Goal: Task Accomplishment & Management: Manage account settings

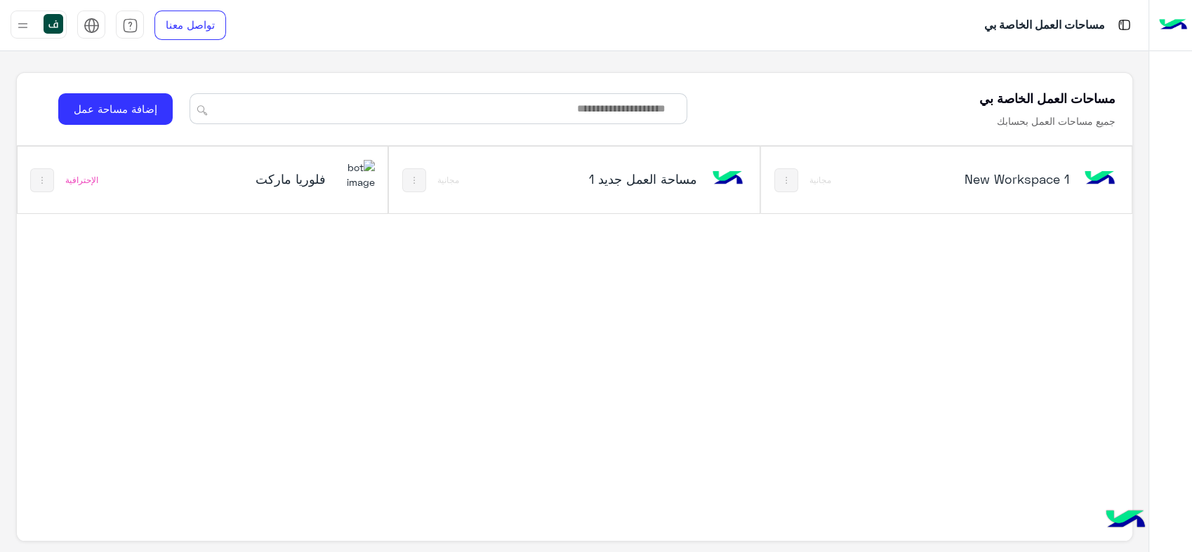
click at [325, 187] on div "فلوريا ماركت" at bounding box center [263, 181] width 124 height 20
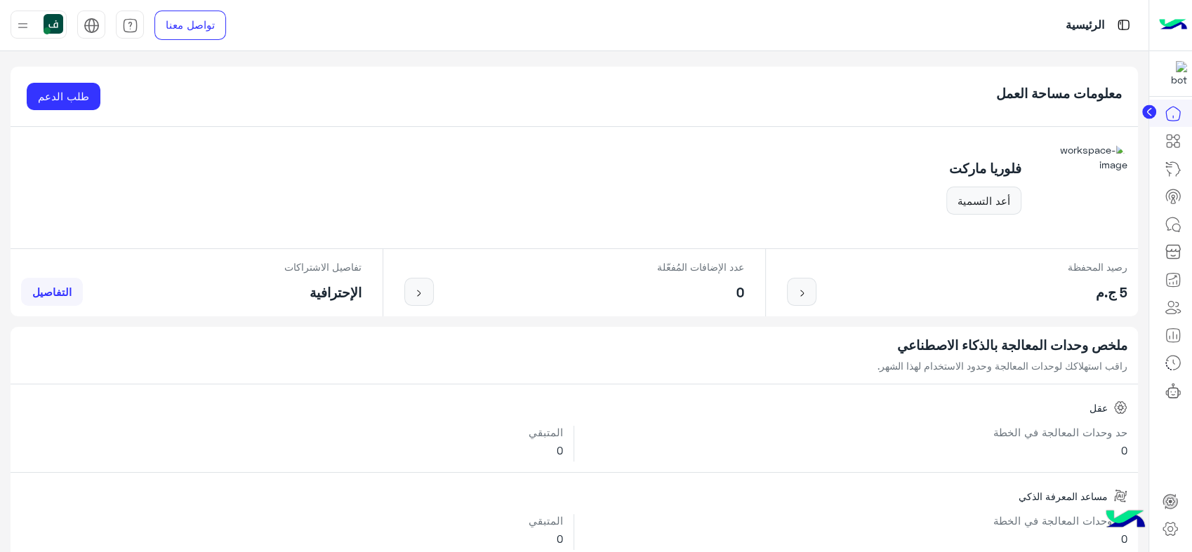
click at [1149, 116] on circle at bounding box center [1149, 112] width 14 height 14
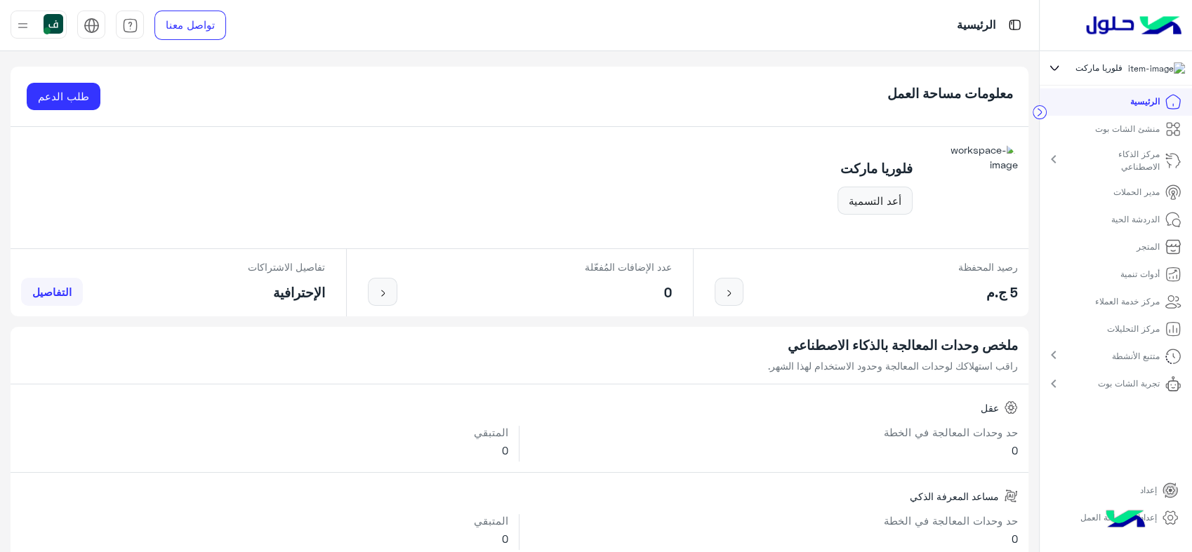
click at [1156, 496] on p "إعداد" at bounding box center [1148, 490] width 17 height 13
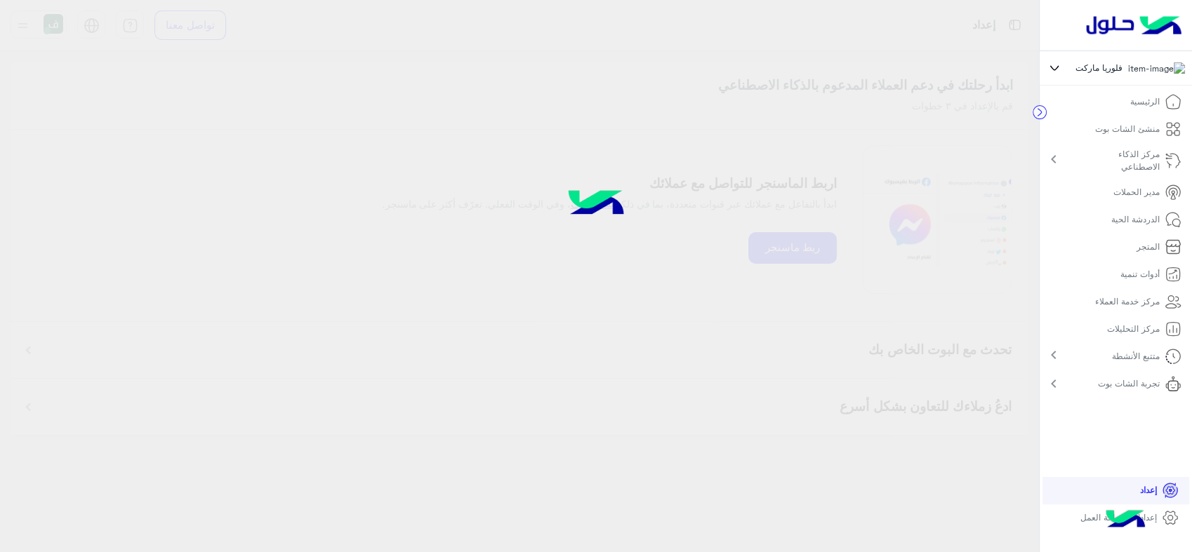
click at [1169, 521] on icon at bounding box center [1170, 518] width 5 height 5
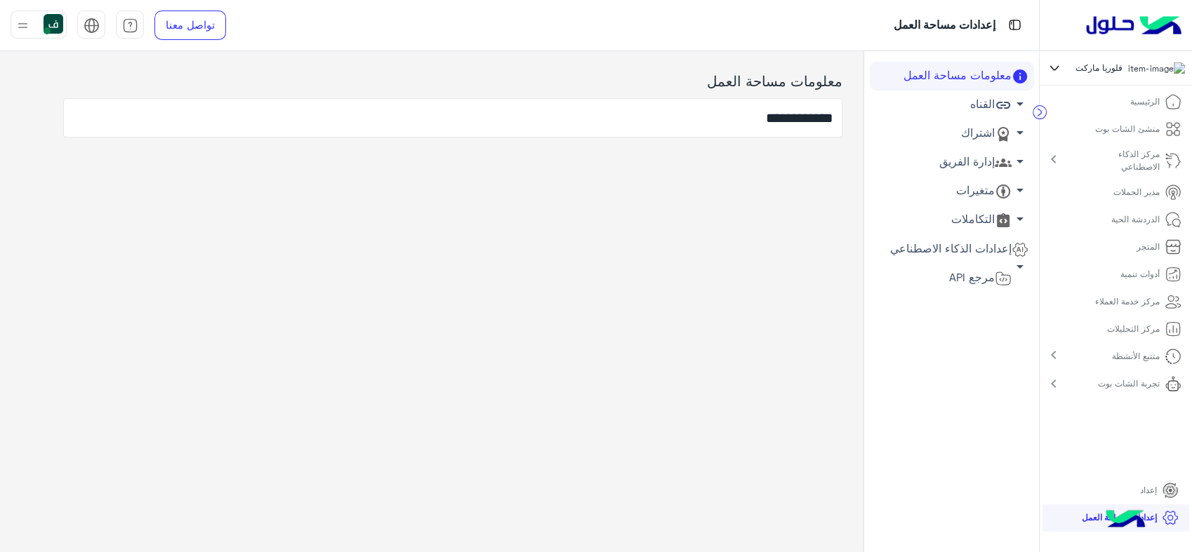
click at [985, 157] on link "إدارة الفريق arrow_drop_down" at bounding box center [952, 162] width 164 height 29
click at [981, 186] on link "أعضاء الفريق" at bounding box center [952, 189] width 164 height 25
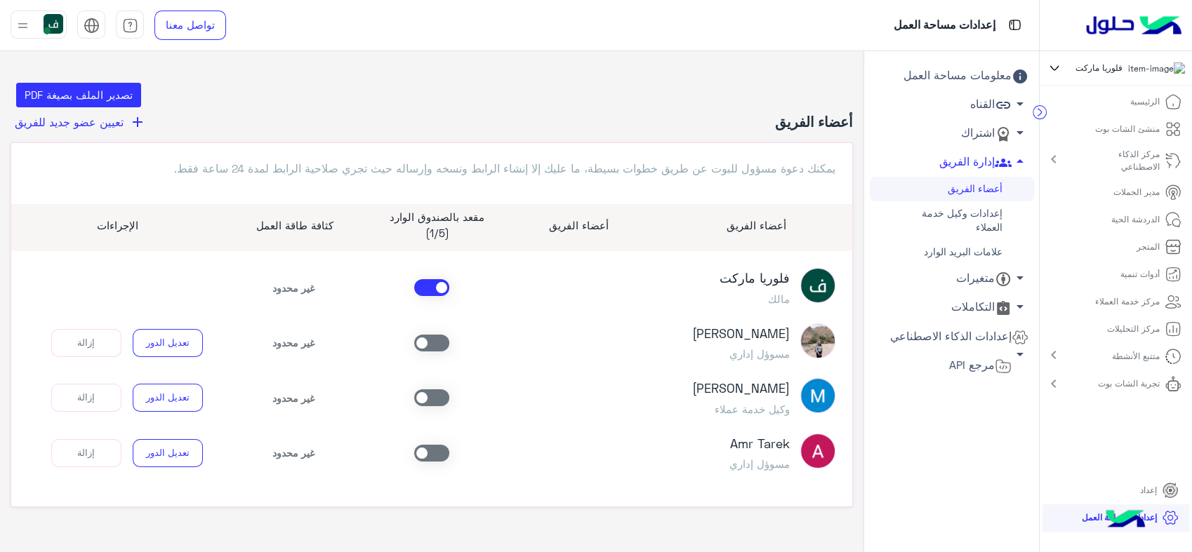
click at [990, 104] on link "القناه arrow_drop_down" at bounding box center [952, 105] width 164 height 29
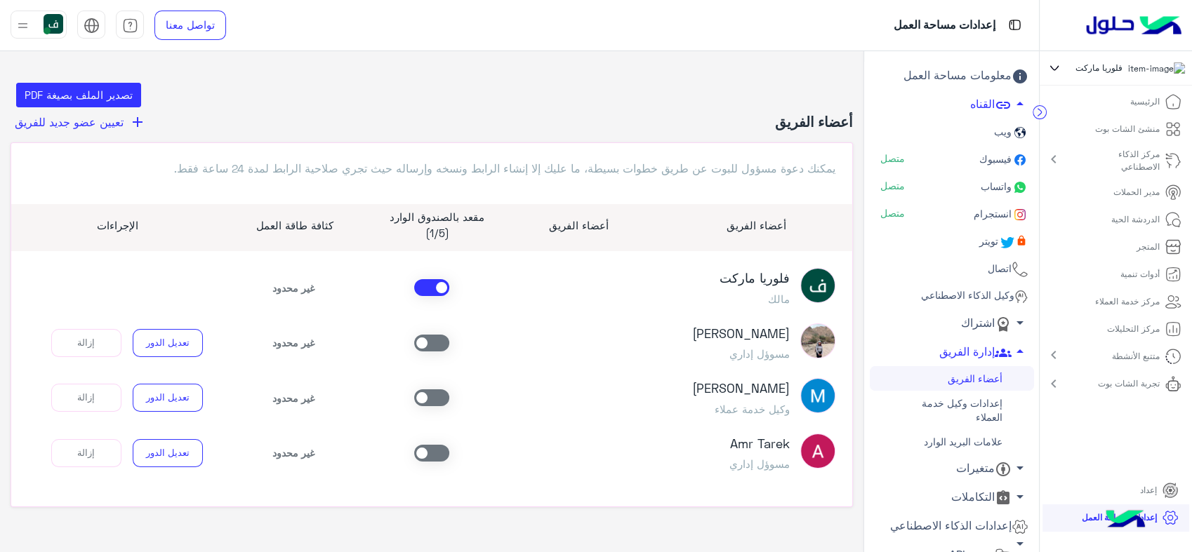
click at [117, 121] on span "تعيين عضو جديد للفريق" at bounding box center [69, 121] width 109 height 13
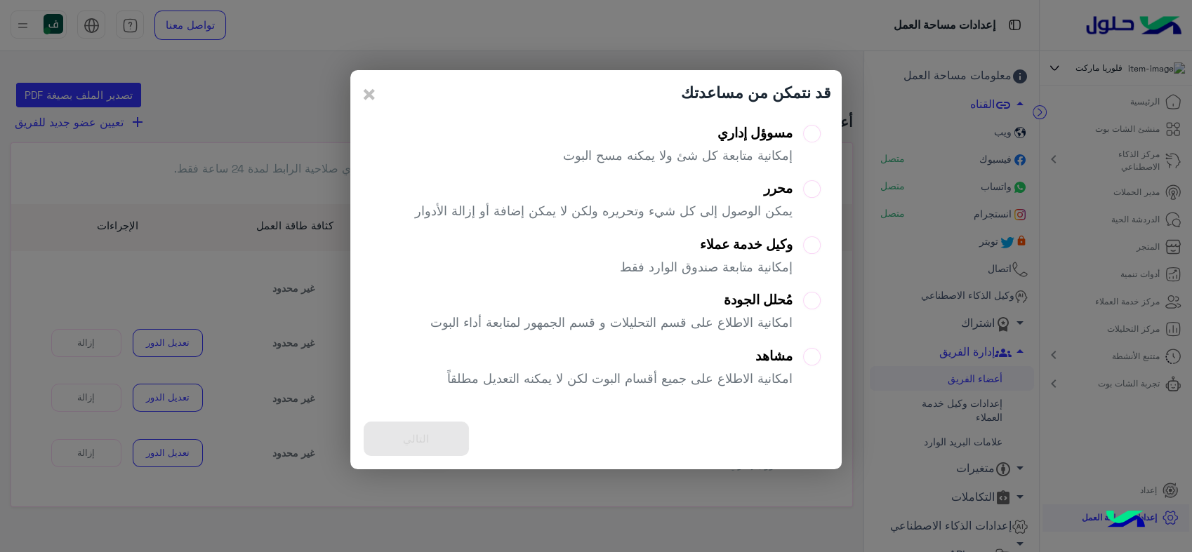
click at [803, 132] on label "مسوؤل إداري إمكانية متابعة كل شئ ولا يمكنه مسح البوت" at bounding box center [692, 150] width 258 height 51
click at [397, 437] on button "التالي" at bounding box center [416, 439] width 105 height 34
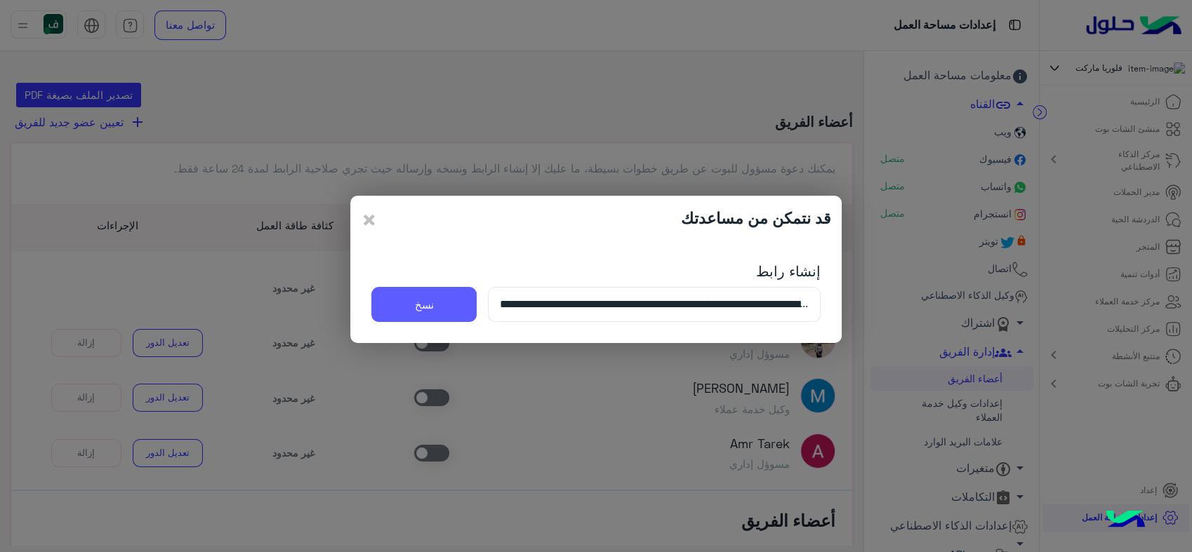
click at [448, 297] on button "نسخ" at bounding box center [423, 304] width 105 height 35
click at [366, 224] on span "×" at bounding box center [369, 220] width 17 height 32
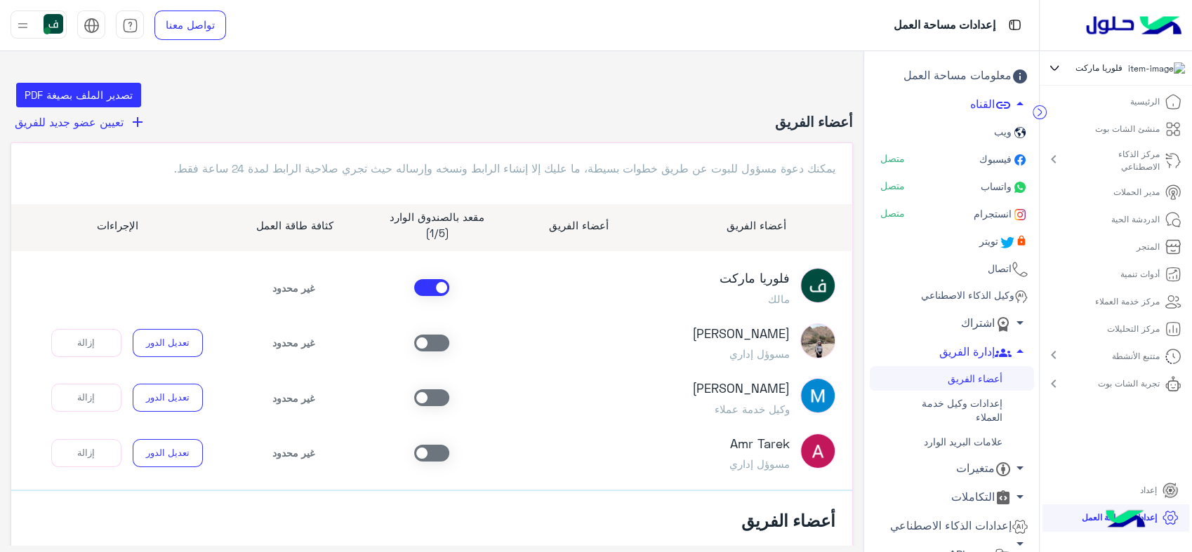
click at [630, 138] on header "أعضاء الفريق add تعيين عضو جديد للفريق" at bounding box center [432, 127] width 842 height 29
click at [712, 111] on div "تصدير الملف بصيغة PDF أعضاء الفريق add تعيين عضو جديد للفريق يمكنك دعوة مسؤول ل…" at bounding box center [432, 359] width 842 height 553
drag, startPoint x: 827, startPoint y: 223, endPoint x: 766, endPoint y: 100, distance: 137.2
click at [766, 100] on div "تصدير الملف بصيغة PDF" at bounding box center [432, 95] width 832 height 25
click at [1141, 131] on p "منشئ الشات بوت" at bounding box center [1127, 129] width 65 height 13
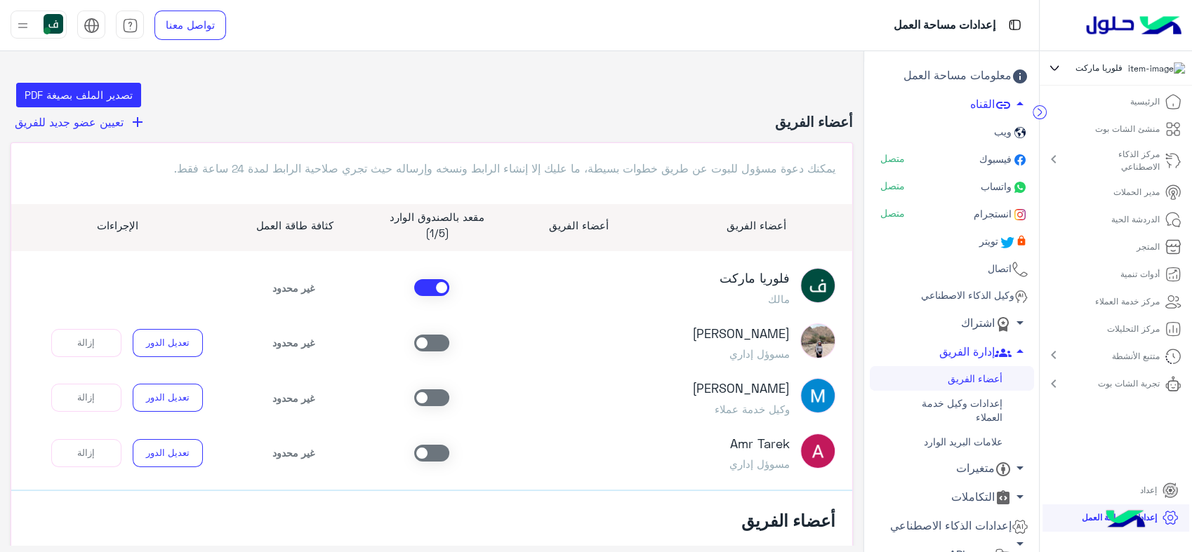
click at [1141, 131] on p "منشئ الشات بوت" at bounding box center [1127, 129] width 65 height 13
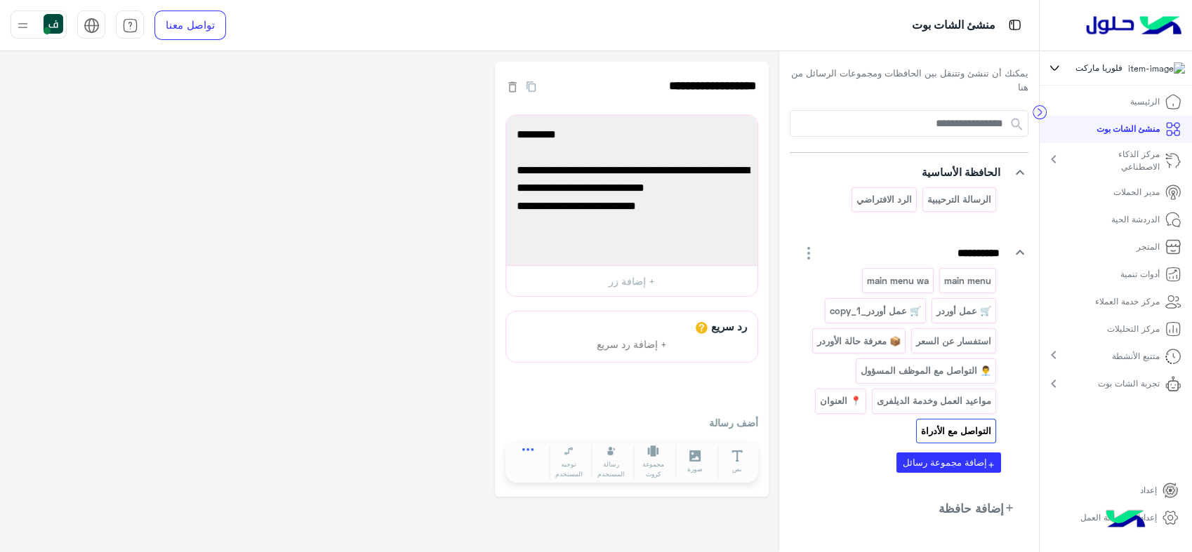
click at [533, 445] on button at bounding box center [528, 453] width 39 height 16
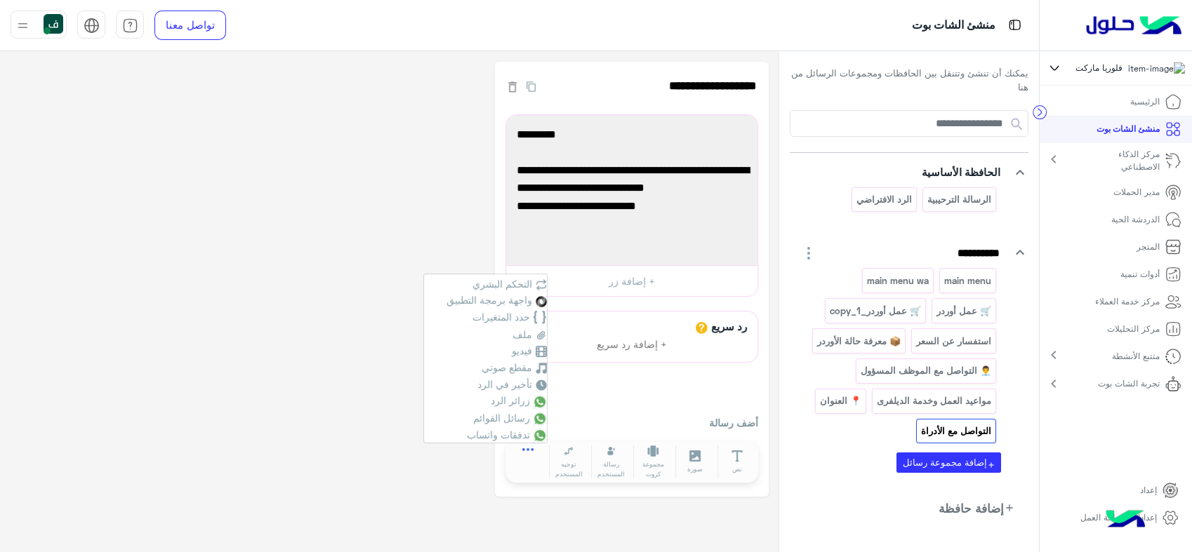
click at [533, 445] on button at bounding box center [528, 453] width 39 height 16
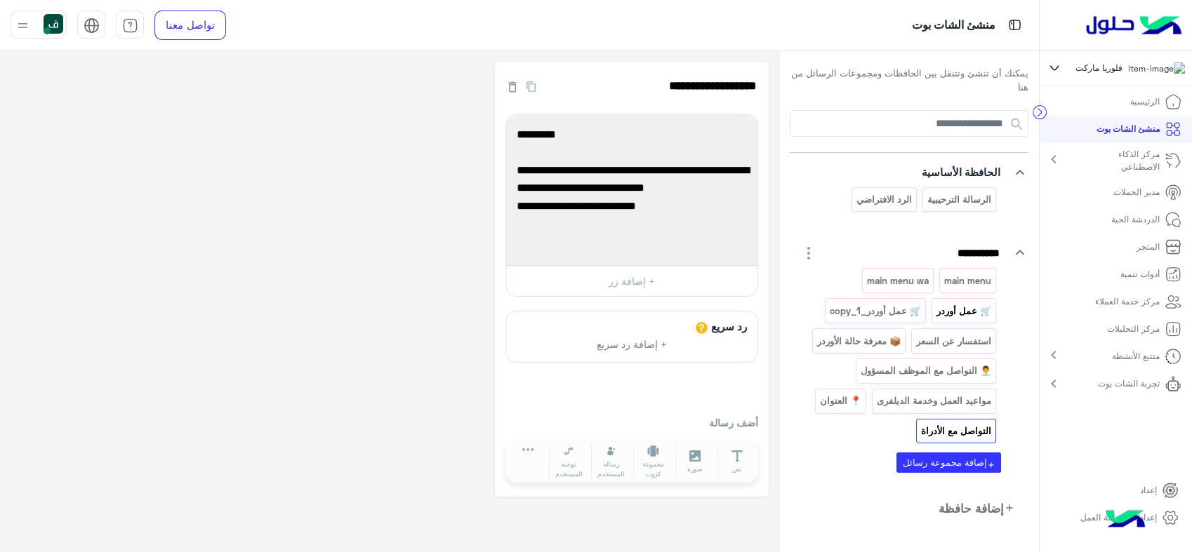
click at [964, 300] on div "🛒 عمل أوردر" at bounding box center [963, 310] width 65 height 25
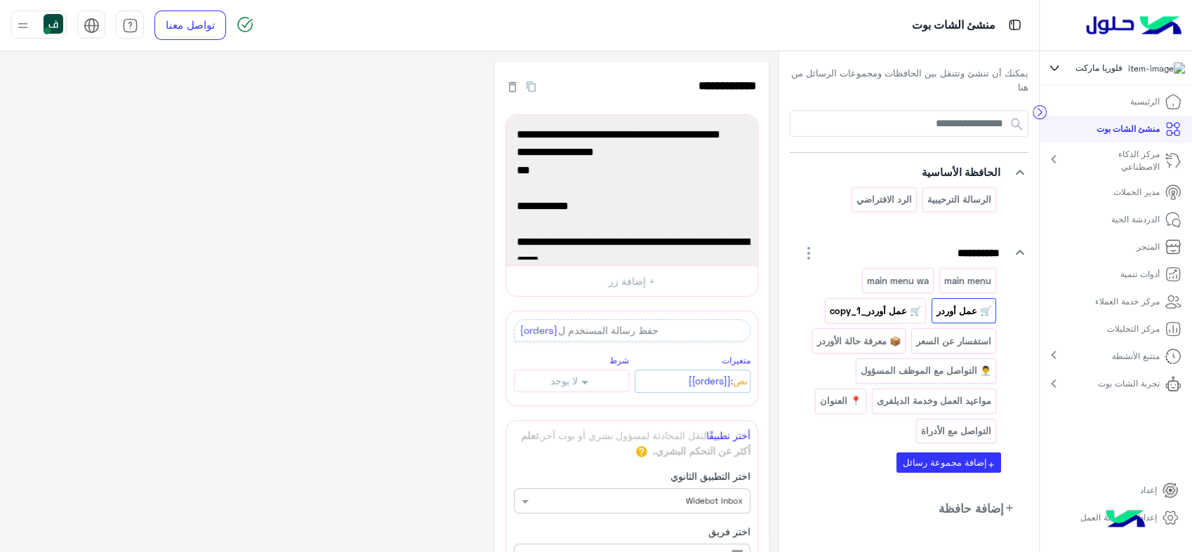
click at [895, 301] on div "🛒 عمل أوردر_copy_1" at bounding box center [875, 310] width 101 height 25
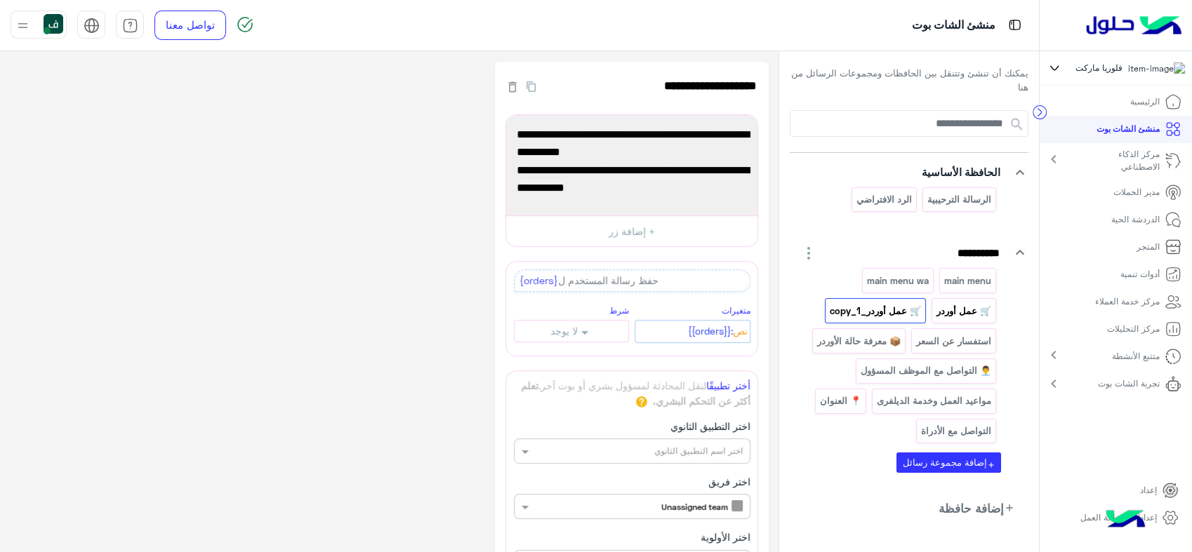
click at [958, 314] on p "🛒 عمل أوردر" at bounding box center [963, 311] width 57 height 16
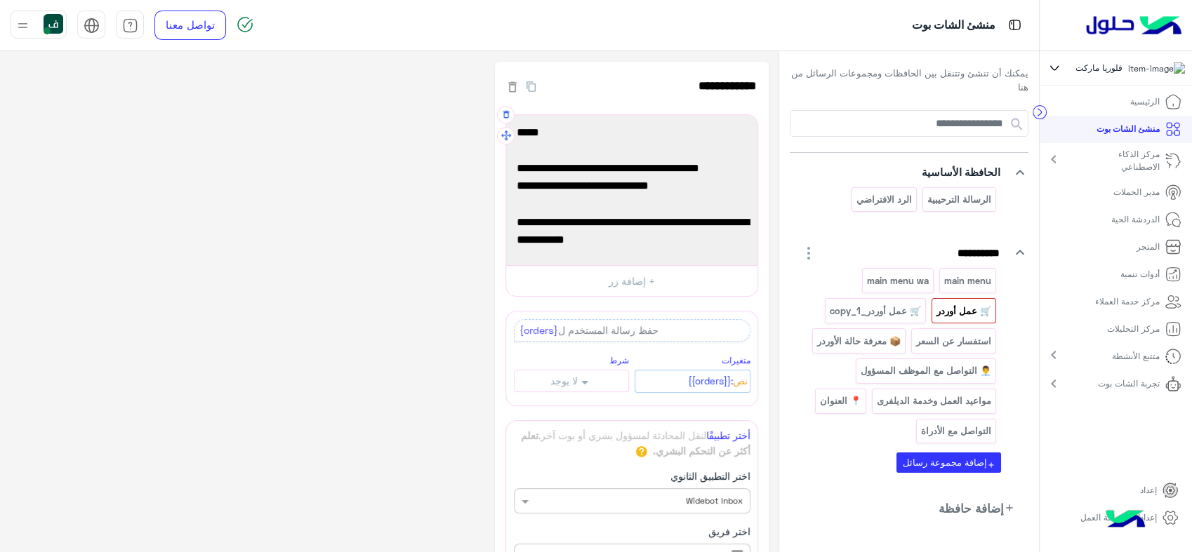
scroll to position [77, 0]
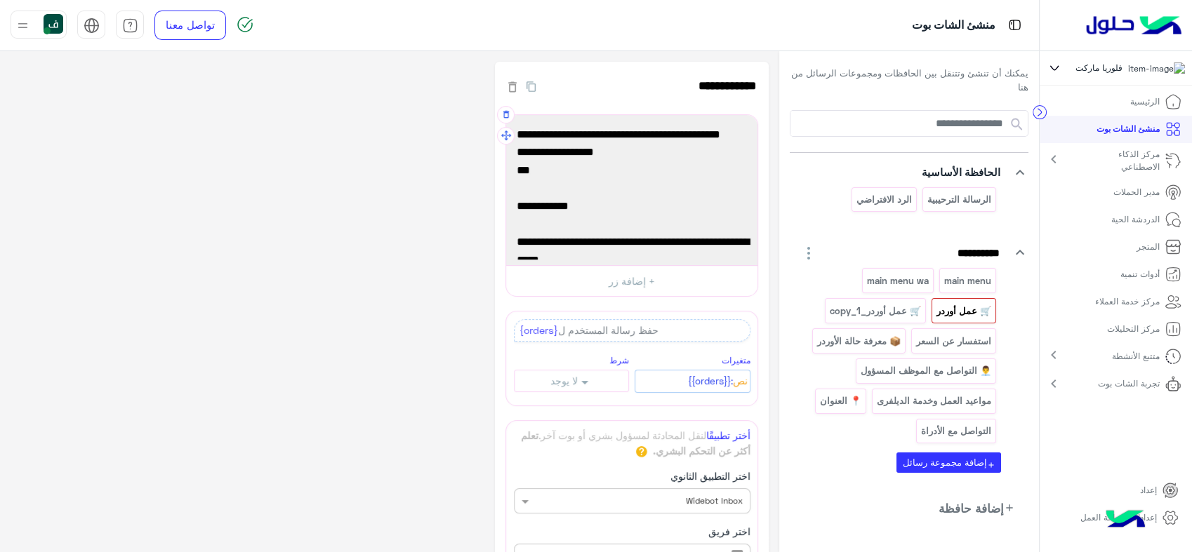
click at [588, 179] on span "---" at bounding box center [632, 188] width 230 height 18
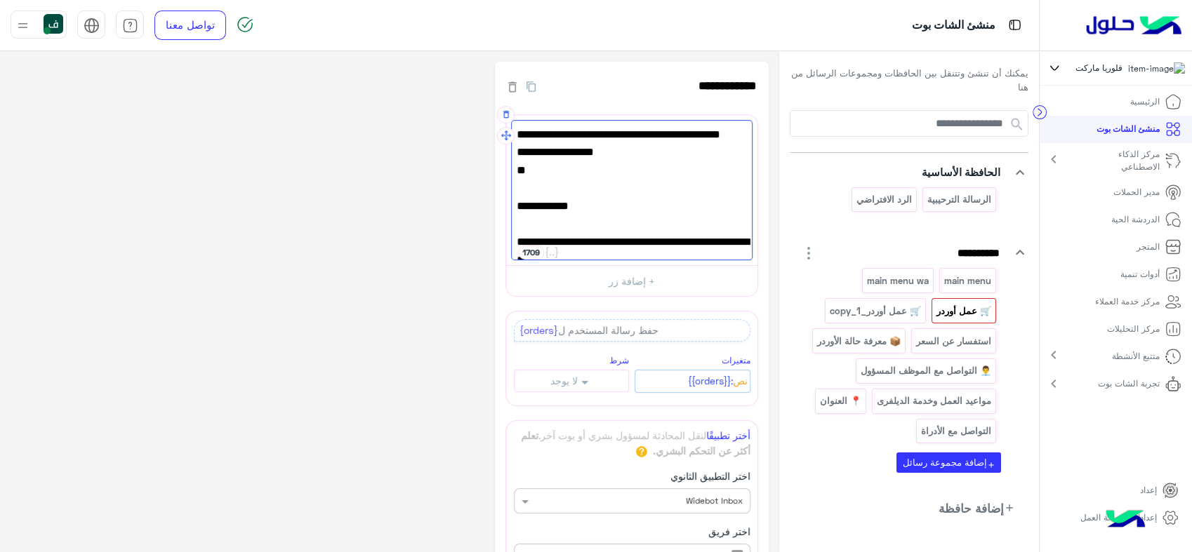
click at [571, 179] on span "--" at bounding box center [632, 188] width 230 height 18
drag, startPoint x: 571, startPoint y: 164, endPoint x: 638, endPoint y: 185, distance: 70.6
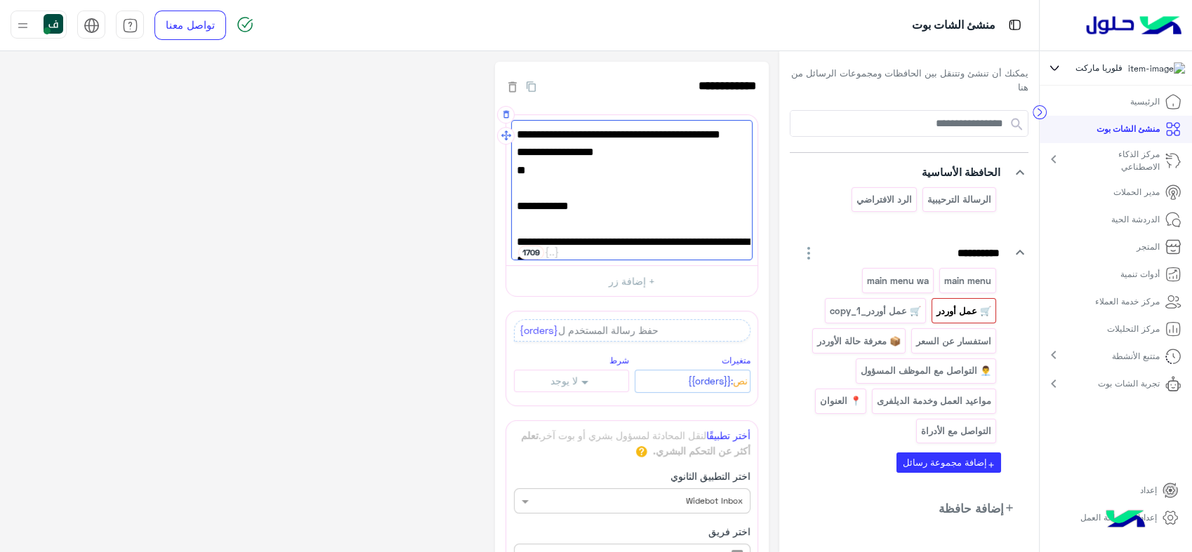
click at [638, 185] on div "في تعديل بسيط انو الزبون بعد ما يختار عمل [PERSON_NAME] و[PERSON_NAME] الرسالة …" at bounding box center [631, 190] width 241 height 140
click at [616, 179] on span "--" at bounding box center [632, 188] width 230 height 18
click at [643, 179] on span "--" at bounding box center [632, 188] width 230 height 18
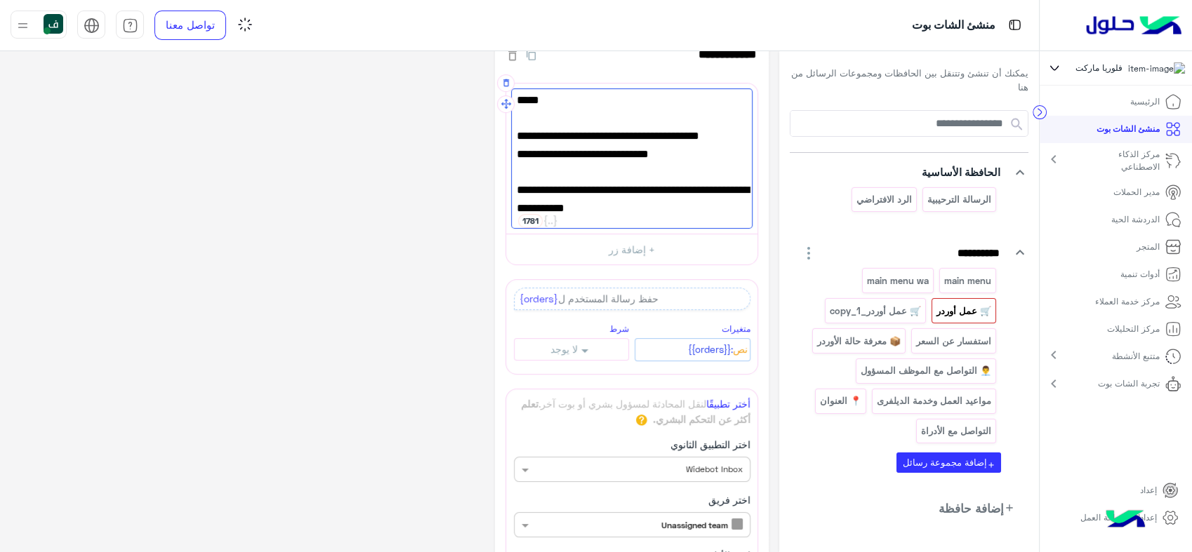
scroll to position [31, 0]
click at [606, 216] on span "هيك بنجهز أوردرِك أسرع ونأكدلك برقم الطلب + وقت التوصيل المتوقع 🚀" at bounding box center [632, 200] width 230 height 36
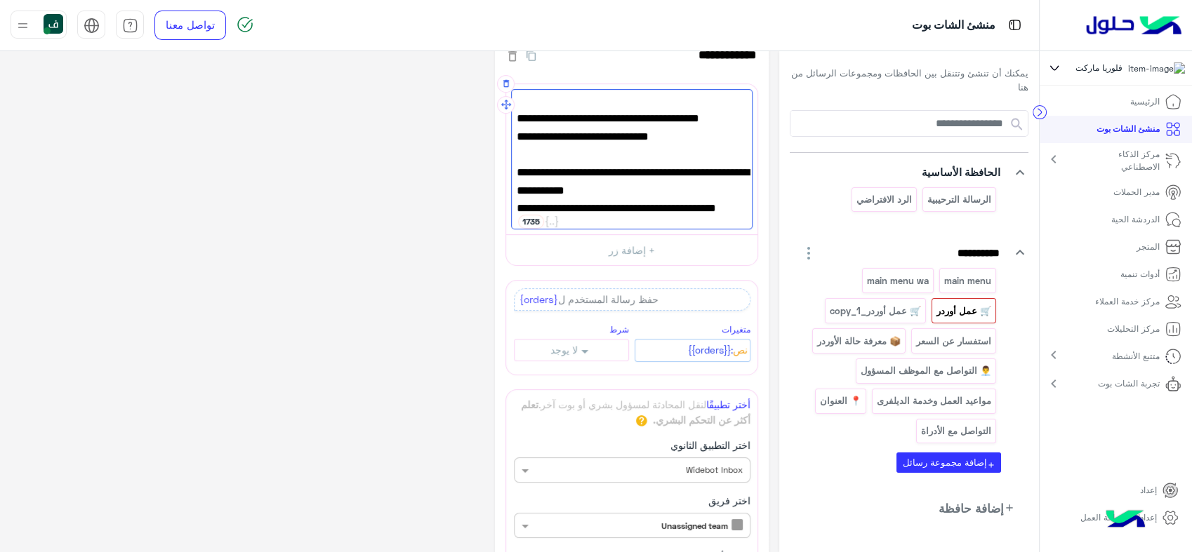
scroll to position [97, 0]
type textarea "**********"
click at [898, 399] on p "مواعيد العمل وخدمة الديلفرى" at bounding box center [933, 401] width 117 height 16
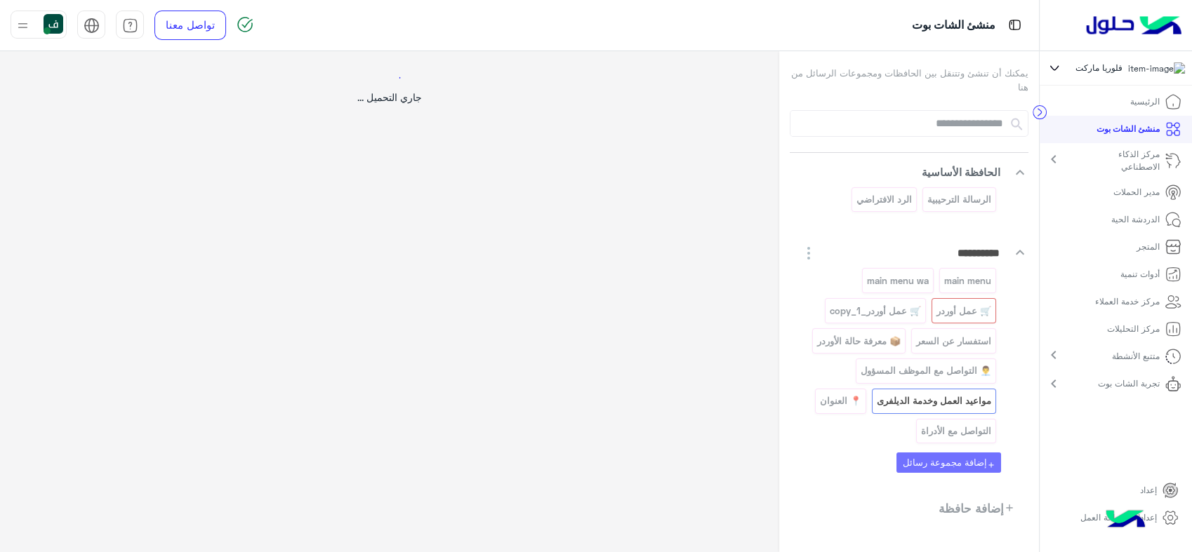
scroll to position [0, 0]
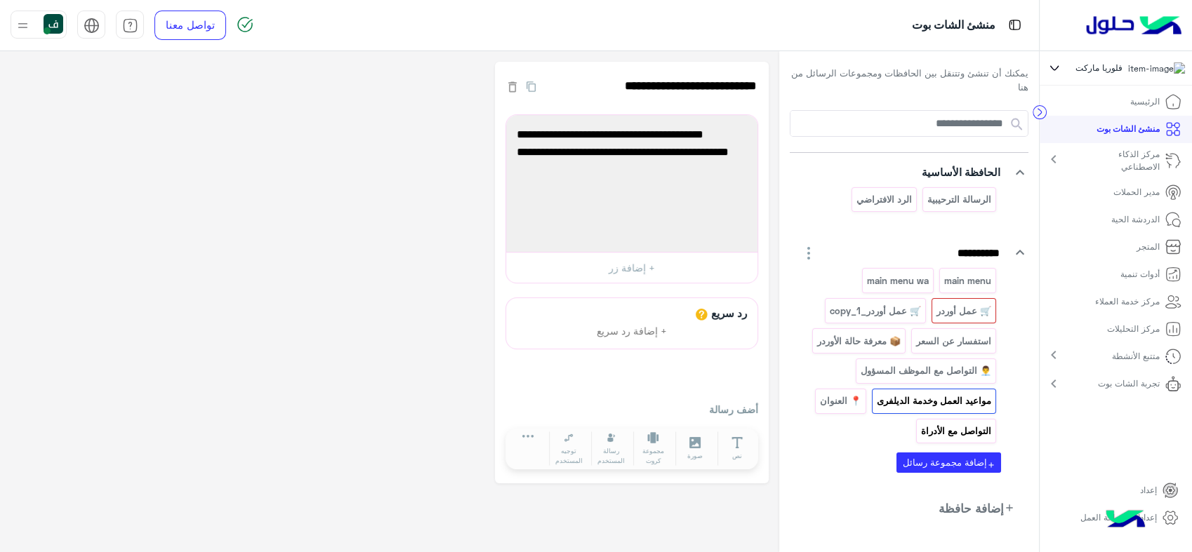
click at [941, 428] on p "التواصل مع الأدراة" at bounding box center [955, 431] width 72 height 16
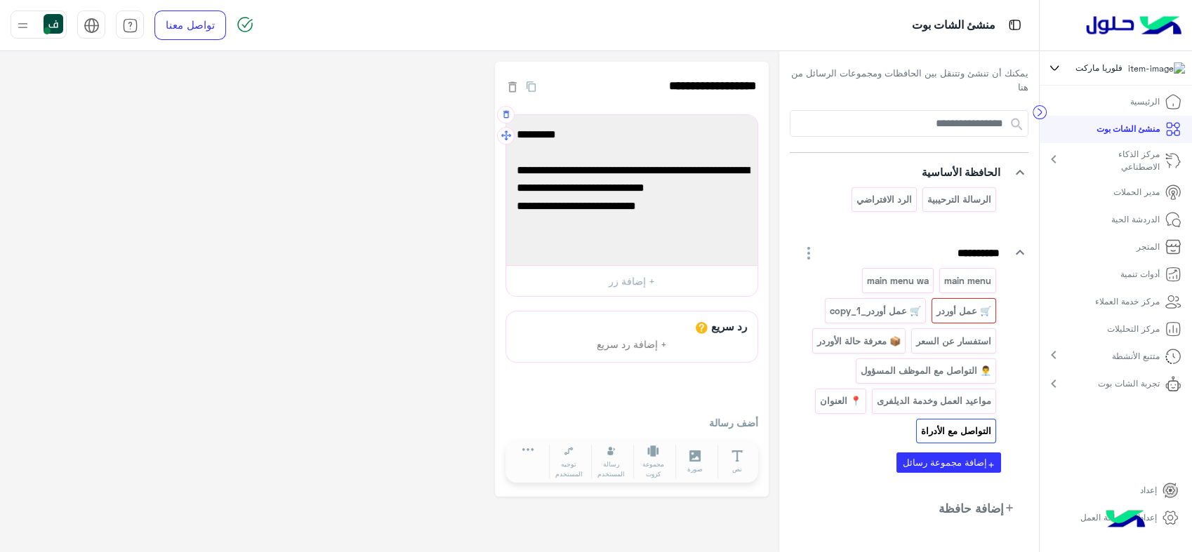
click at [663, 197] on span "ربط كتالوج فيسبوك ب واتساب" at bounding box center [632, 206] width 230 height 18
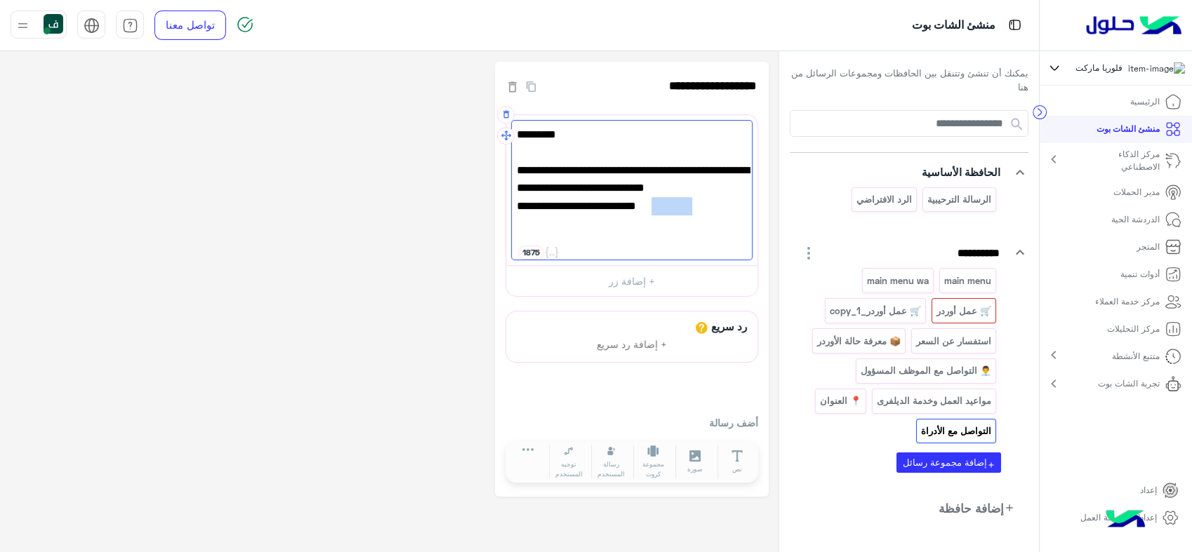
click at [663, 197] on span "ربط كتالوج فيسبوك ب واتساب" at bounding box center [632, 206] width 230 height 18
drag, startPoint x: 663, startPoint y: 197, endPoint x: 614, endPoint y: 202, distance: 48.7
click at [614, 202] on span "ربط كتالوج فيسبوك ب واتساب" at bounding box center [632, 206] width 230 height 18
click at [1134, 224] on p "الدردشة الحية" at bounding box center [1135, 219] width 48 height 13
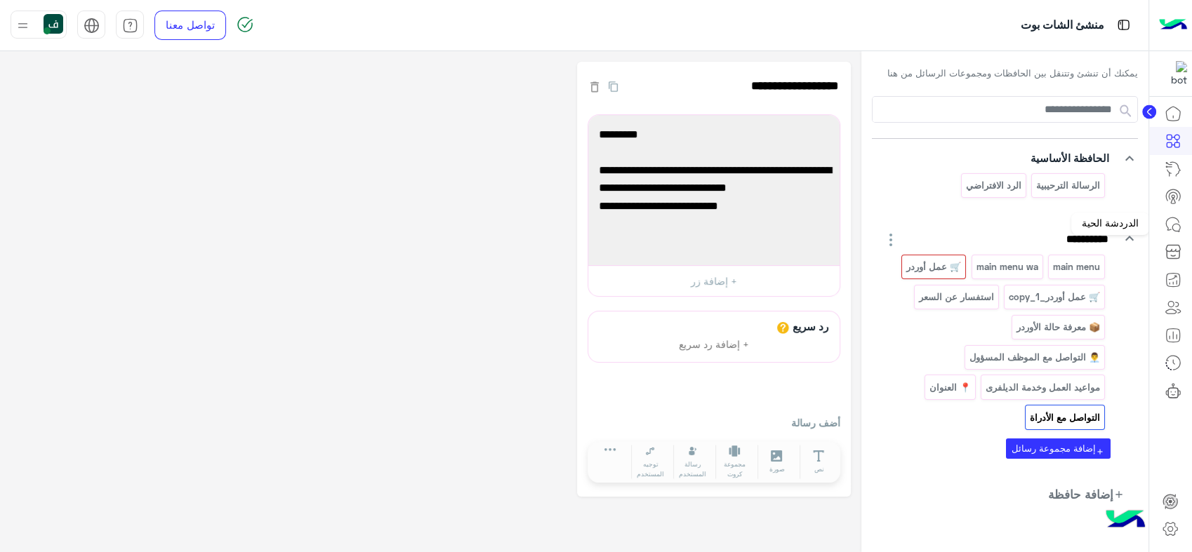
click at [1172, 225] on icon at bounding box center [1176, 228] width 8 height 8
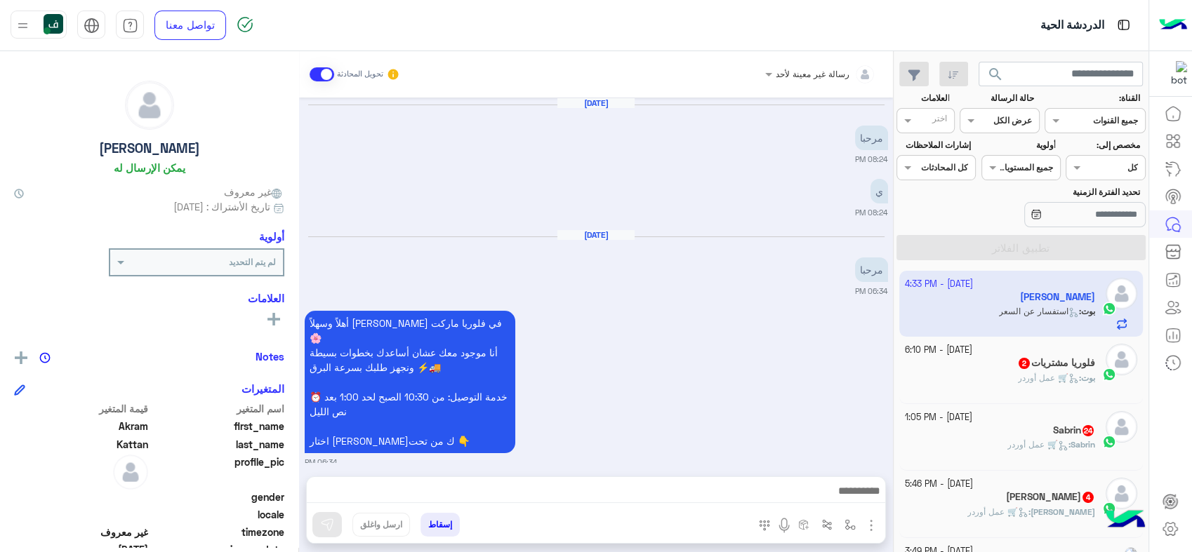
scroll to position [1406, 0]
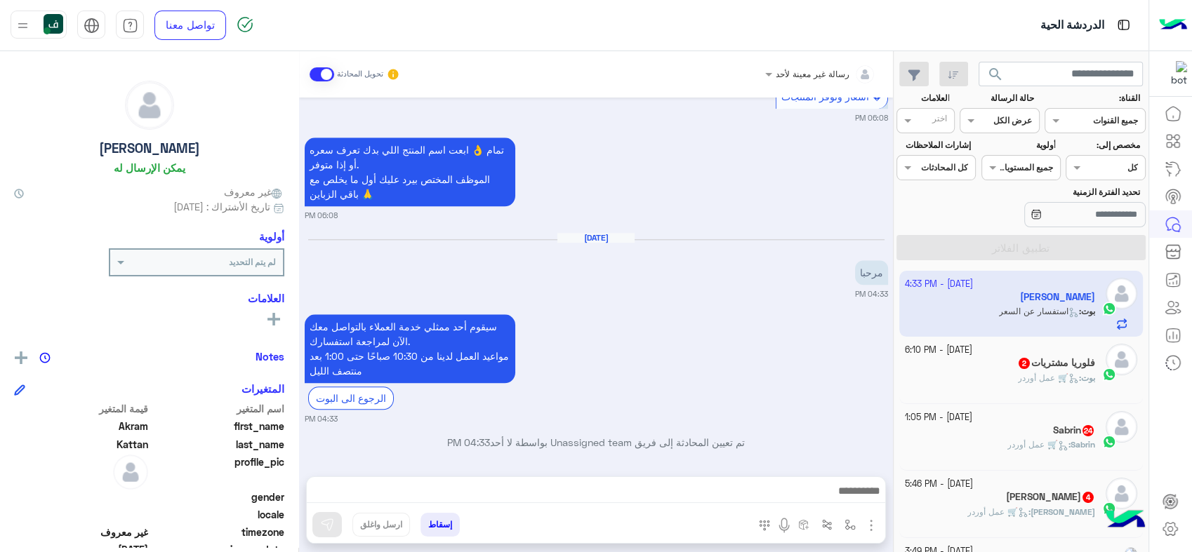
click at [823, 239] on div "[DATE]" at bounding box center [596, 244] width 576 height 11
drag, startPoint x: 867, startPoint y: 221, endPoint x: 884, endPoint y: 224, distance: 17.1
click at [884, 260] on p "مرحبا" at bounding box center [871, 272] width 33 height 25
drag, startPoint x: 505, startPoint y: 282, endPoint x: 437, endPoint y: 314, distance: 75.1
click at [437, 314] on p "سيقوم [DATE] ممثلي خدمة العملاء بالتواصل معك الآن لمراجعة استفسارك. مواعيد العم…" at bounding box center [410, 348] width 211 height 69
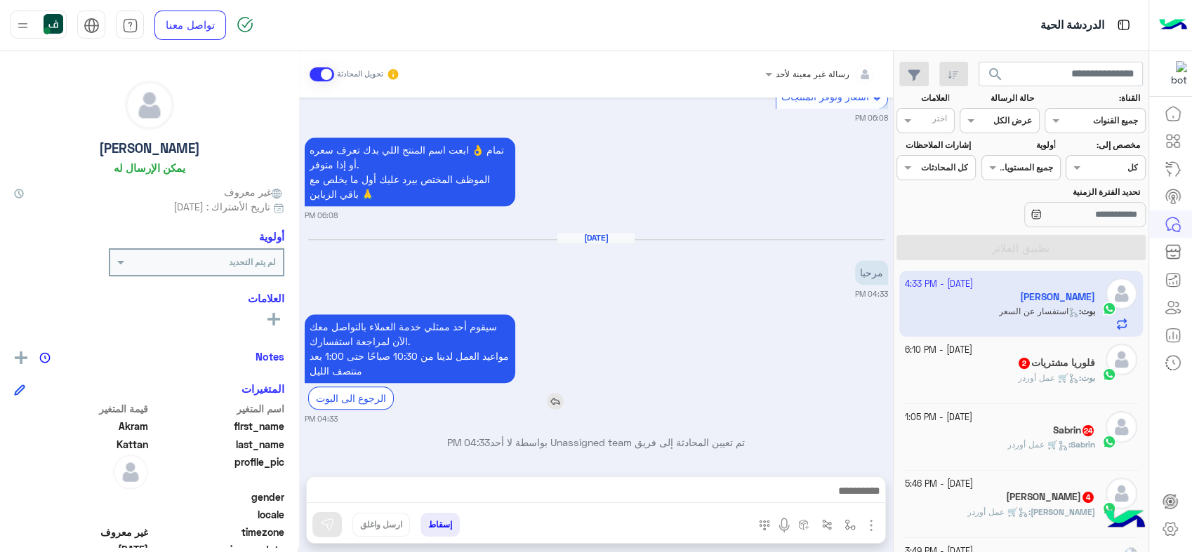
drag, startPoint x: 437, startPoint y: 314, endPoint x: 446, endPoint y: 326, distance: 14.6
click at [446, 326] on p "سيقوم [DATE] ممثلي خدمة العملاء بالتواصل معك الآن لمراجعة استفسارك. مواعيد العم…" at bounding box center [410, 348] width 211 height 69
click at [899, 286] on div "[DATE] - 4:33 PM [PERSON_NAME] : استفسار عن السعر [DATE] - 6:10 PM فلوريا مشتري…" at bounding box center [1020, 412] width 255 height 292
drag, startPoint x: 893, startPoint y: 286, endPoint x: 887, endPoint y: 311, distance: 25.2
click at [887, 311] on mat-drawer "رسالة غير معينة لأحد تحويل المحادثة [DATE] مرحبا 08:24 PM ي 08:24 PM [DATE] مرح…" at bounding box center [446, 304] width 893 height 507
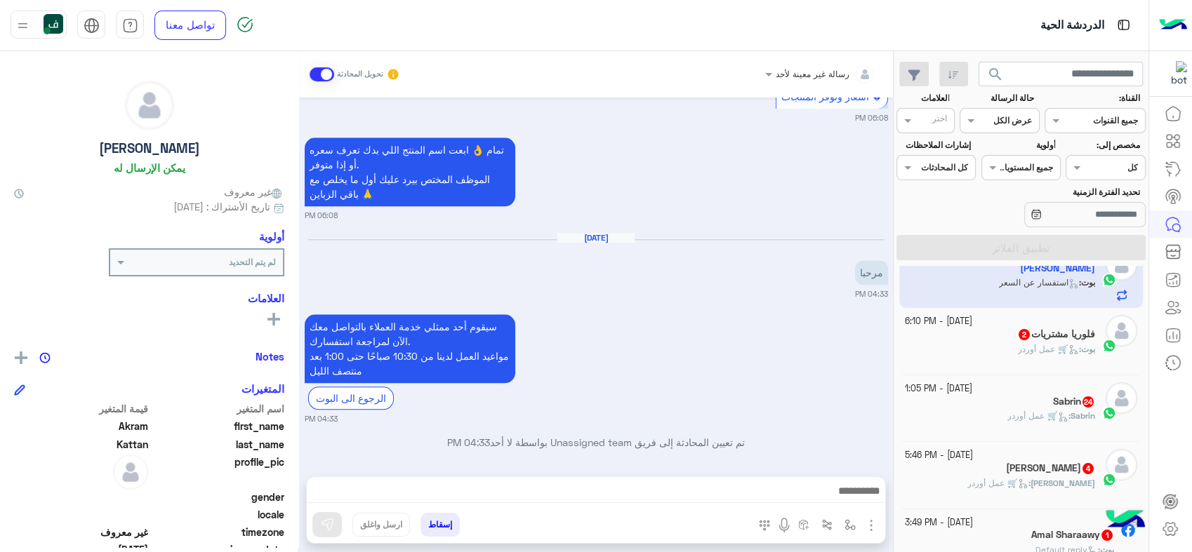
scroll to position [0, 0]
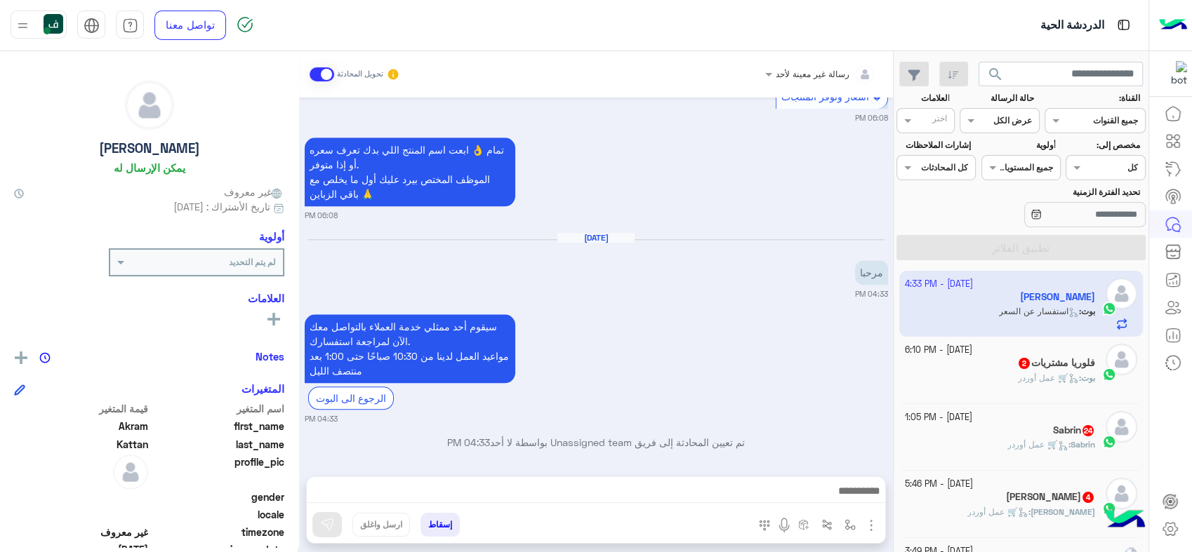
drag, startPoint x: 886, startPoint y: 289, endPoint x: 887, endPoint y: 303, distance: 13.4
click at [887, 303] on div "[DATE] مرحبا 08:24 PM ي 08:24 PM [DATE] مرحبا 06:34 PM أهلاً وسهلاً Akram في فل…" at bounding box center [596, 280] width 594 height 365
click at [906, 297] on app-inbox-user "[DATE] - 4:33 PM [PERSON_NAME] : استفسار عن السعر" at bounding box center [1021, 304] width 244 height 66
click at [1171, 303] on icon at bounding box center [1172, 307] width 17 height 17
click at [1176, 303] on icon at bounding box center [1178, 308] width 5 height 11
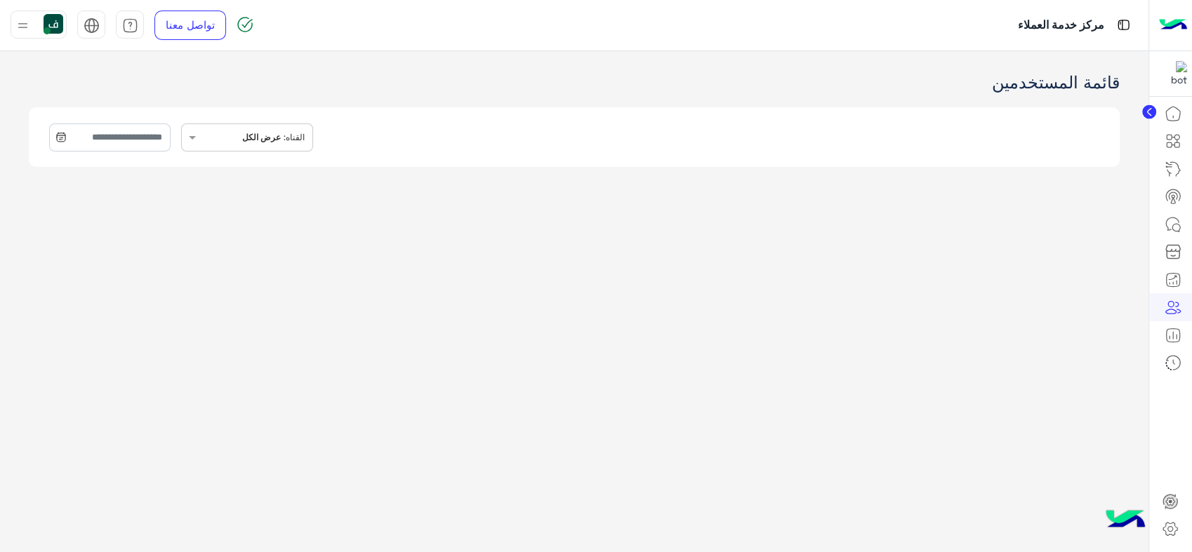
click at [240, 137] on input "text" at bounding box center [219, 136] width 41 height 24
click at [312, 194] on div "واتساب" at bounding box center [247, 203] width 131 height 33
click at [148, 141] on input "text" at bounding box center [109, 138] width 121 height 28
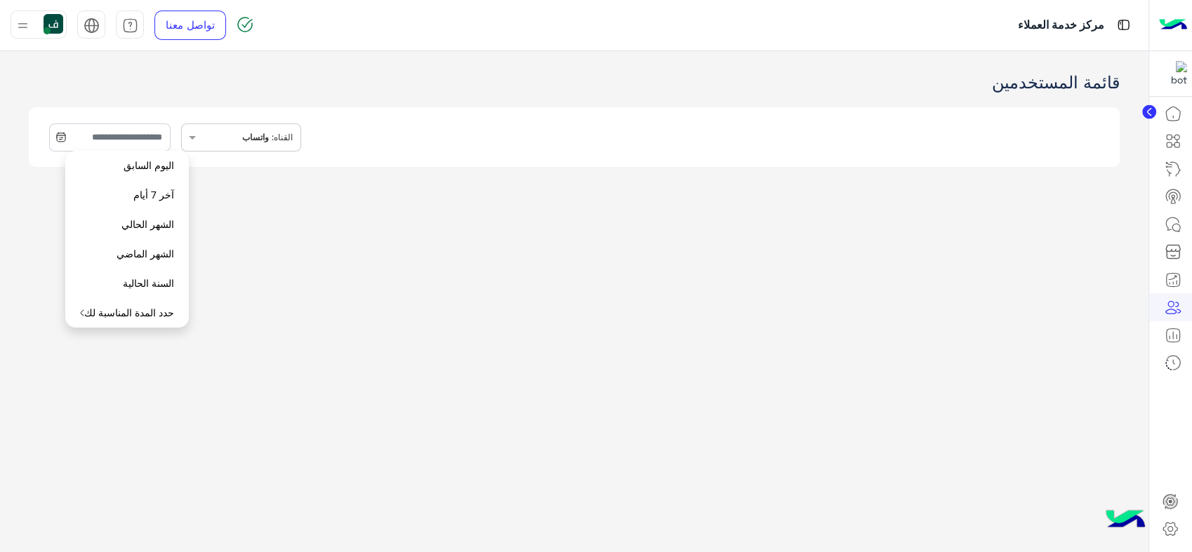
click at [138, 229] on button "الشهر الحالي" at bounding box center [127, 224] width 124 height 29
type input "**********"
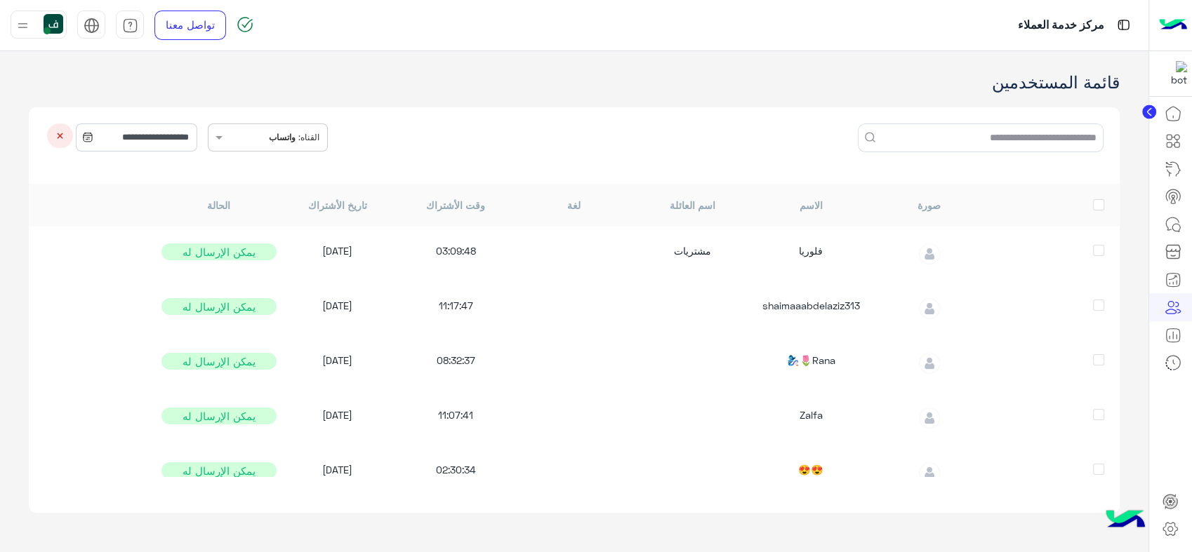
click at [14, 23] on img at bounding box center [23, 26] width 18 height 18
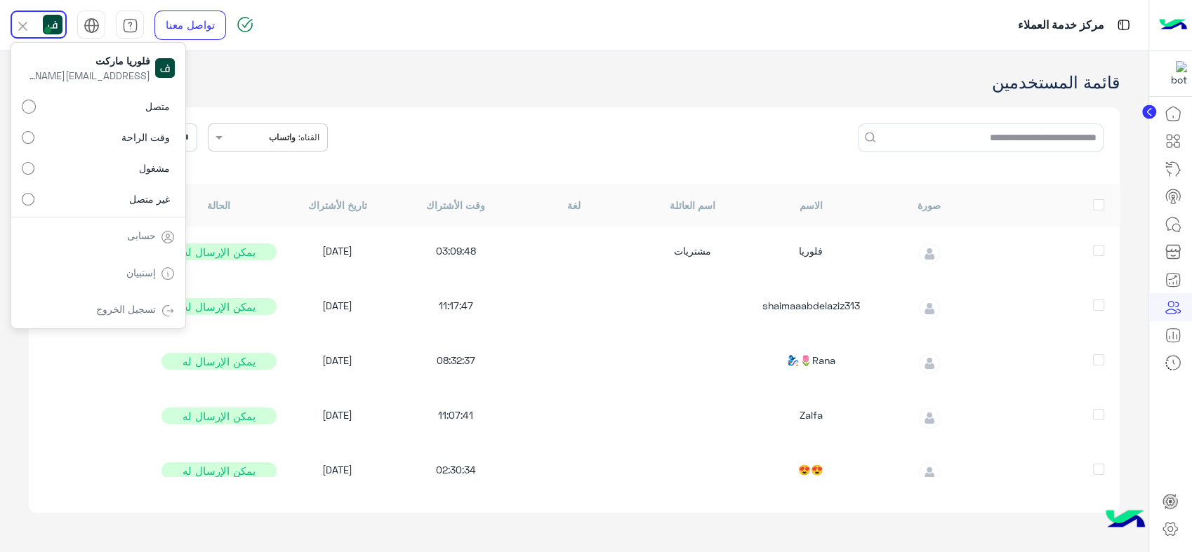
click at [543, 149] on div "**********" at bounding box center [574, 145] width 1091 height 77
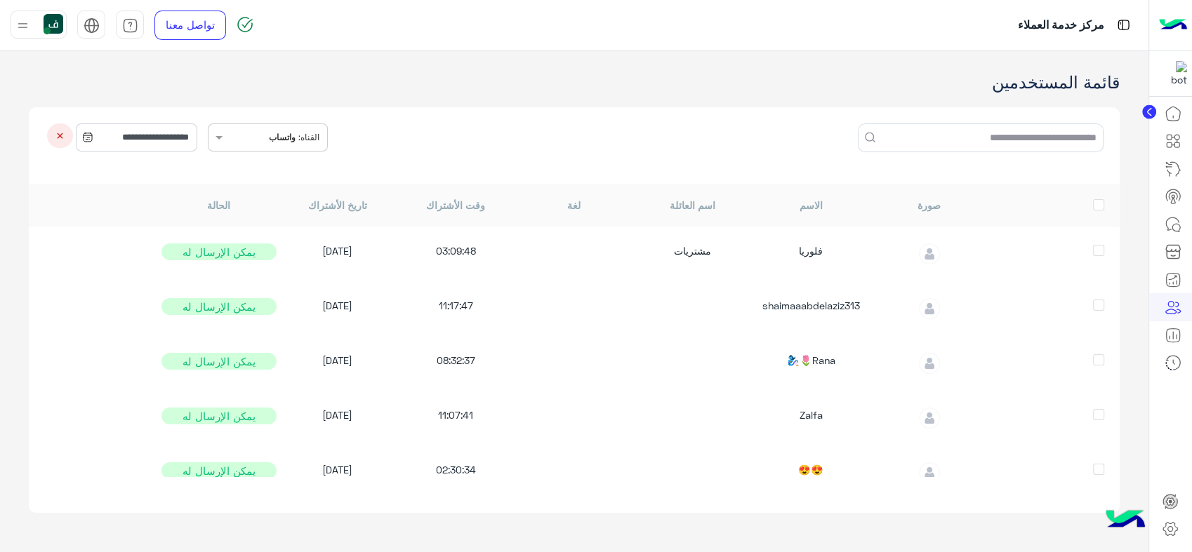
click at [1103, 213] on div "صورة الاسم اسم العائلة لغة وقت الأشتراك تاريخ الأشتراك الحالة" at bounding box center [574, 205] width 1091 height 43
click at [1095, 196] on div "صورة الاسم اسم العائلة لغة وقت الأشتراك تاريخ الأشتراك الحالة" at bounding box center [574, 205] width 1091 height 43
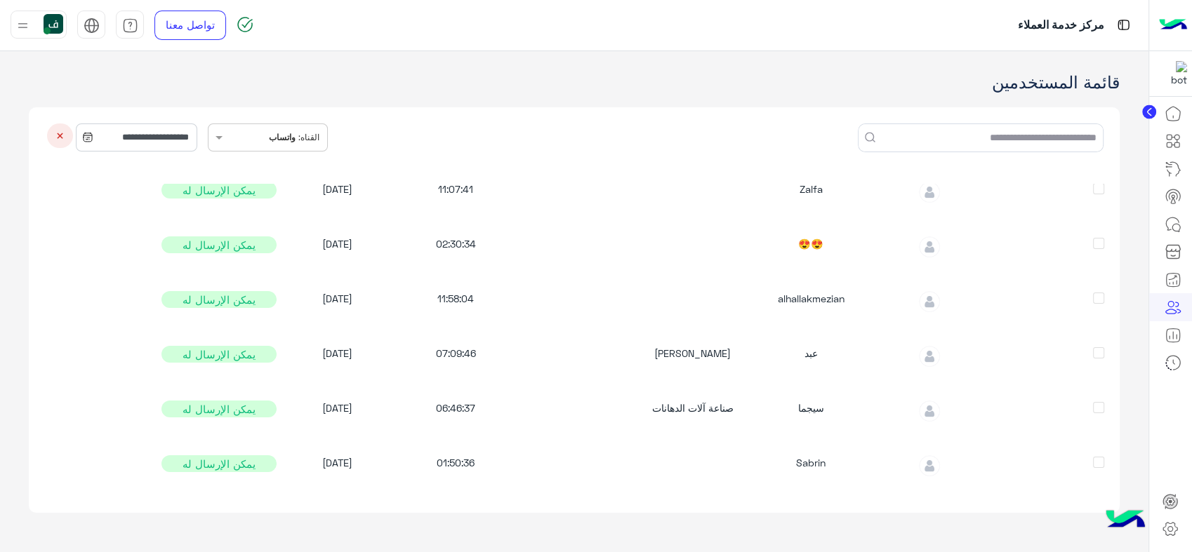
scroll to position [81, 0]
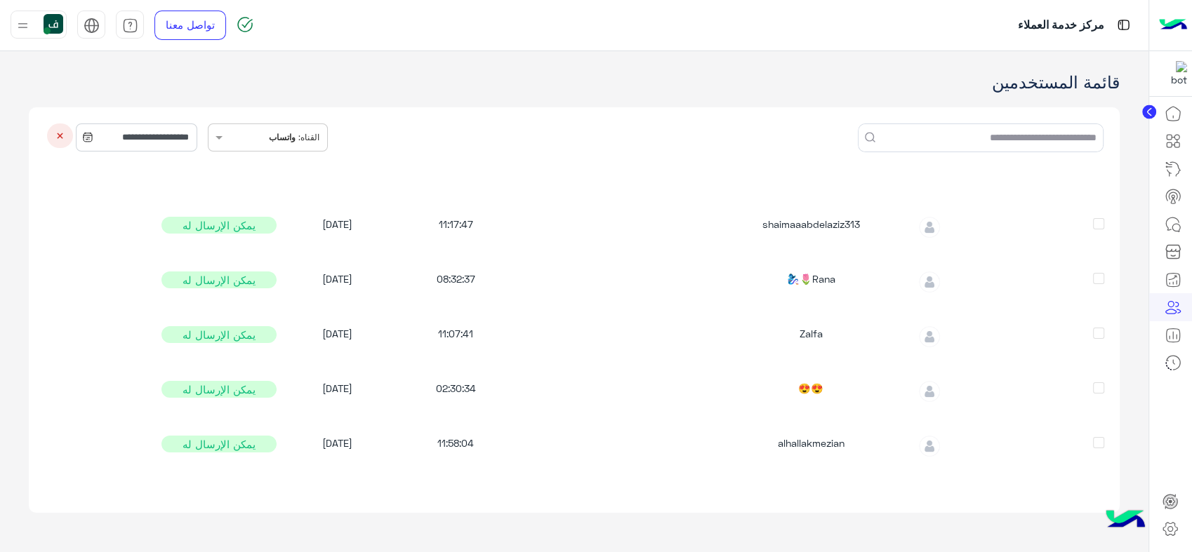
drag, startPoint x: 997, startPoint y: 270, endPoint x: 1006, endPoint y: 322, distance: 52.7
click at [1006, 318] on div "Zalfa 11:07:41 [DATE] يمكن الإرسال له" at bounding box center [574, 337] width 1091 height 55
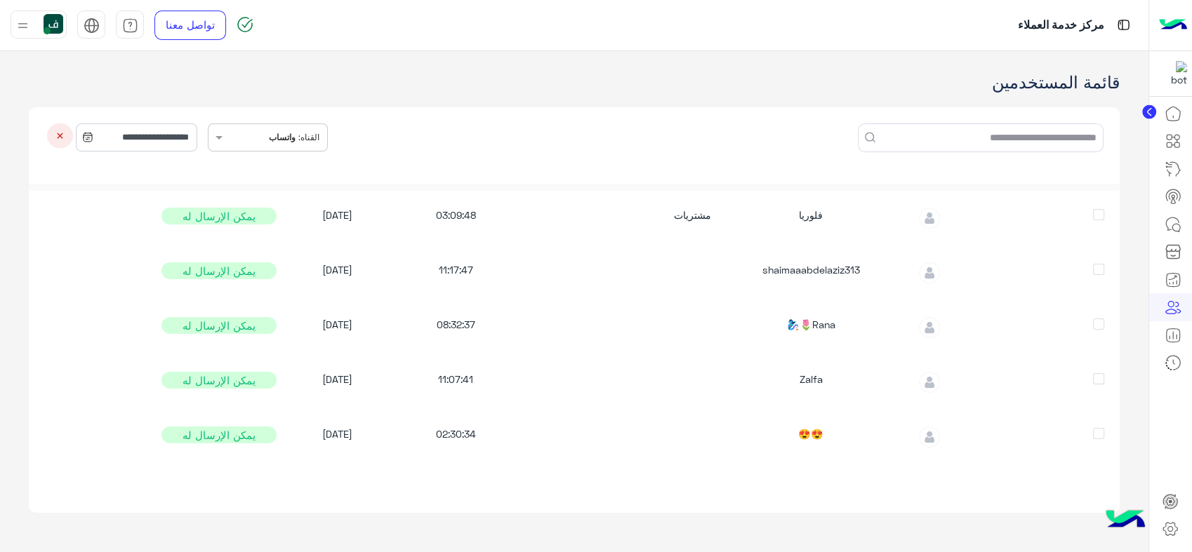
scroll to position [0, 0]
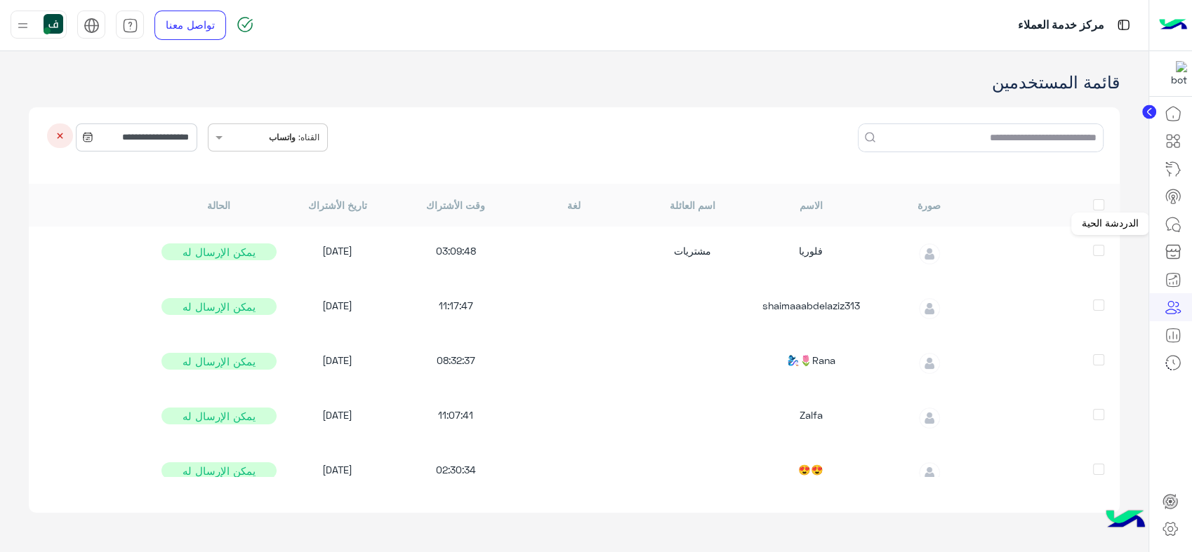
click at [1172, 221] on icon at bounding box center [1172, 224] width 17 height 17
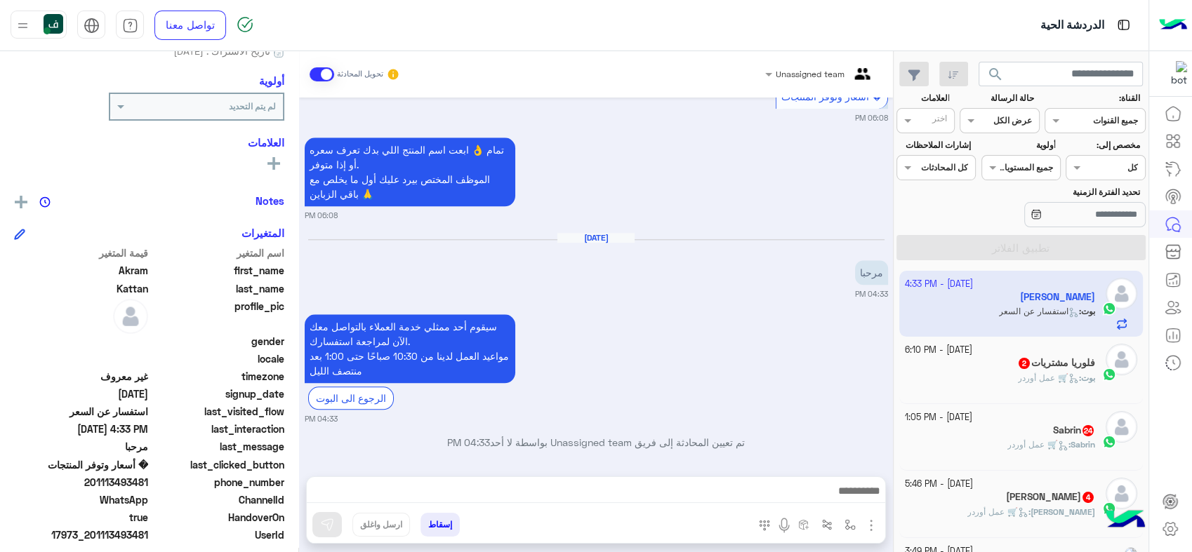
scroll to position [220, 0]
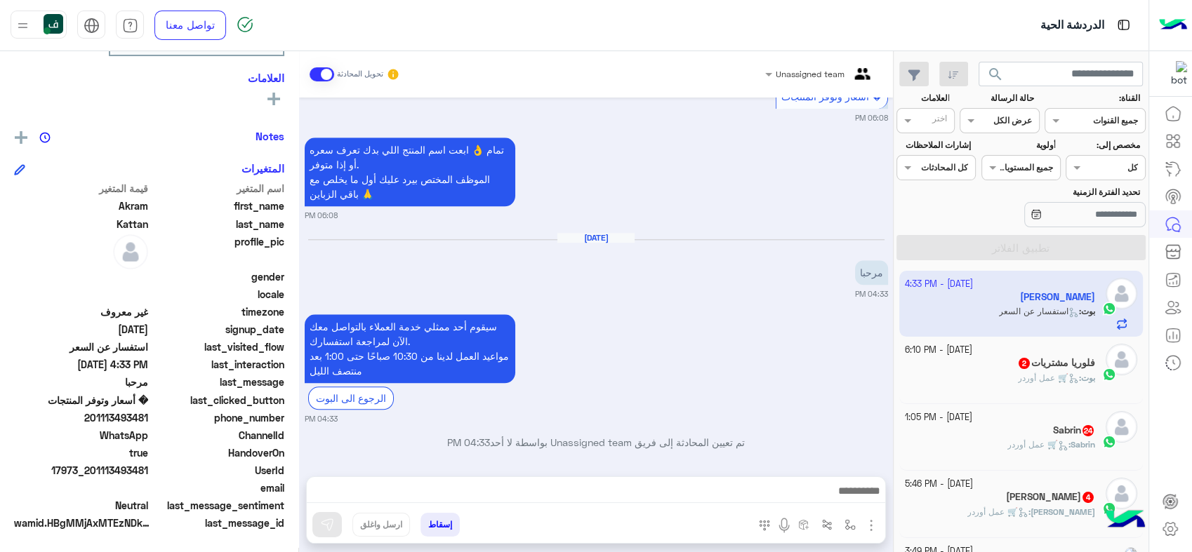
drag, startPoint x: 44, startPoint y: 399, endPoint x: 140, endPoint y: 408, distance: 96.7
click at [140, 408] on div "last_clicked_button � أسعار وتوفر المنتجات" at bounding box center [149, 402] width 270 height 18
drag, startPoint x: 140, startPoint y: 408, endPoint x: 131, endPoint y: 410, distance: 8.5
click at [131, 411] on span "201113493481" at bounding box center [81, 418] width 134 height 15
drag, startPoint x: 131, startPoint y: 410, endPoint x: 56, endPoint y: 431, distance: 78.0
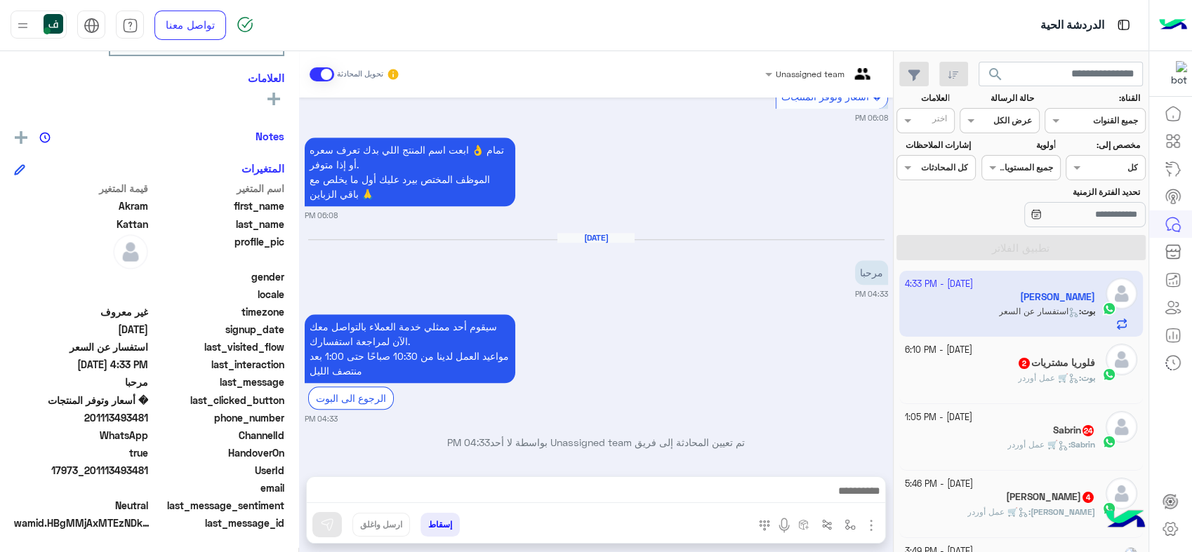
click at [56, 431] on span "WhatsApp" at bounding box center [81, 435] width 134 height 15
